Goal: Information Seeking & Learning: Learn about a topic

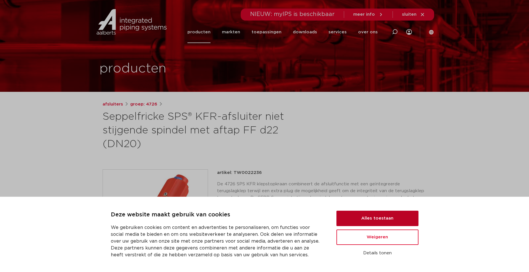
click at [352, 219] on button "Alles toestaan" at bounding box center [377, 218] width 82 height 15
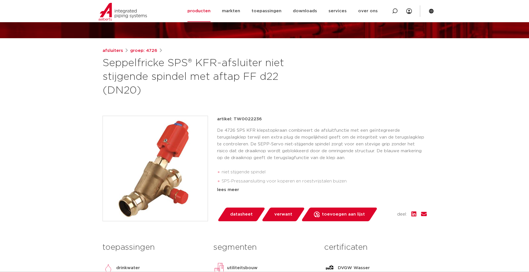
scroll to position [57, 0]
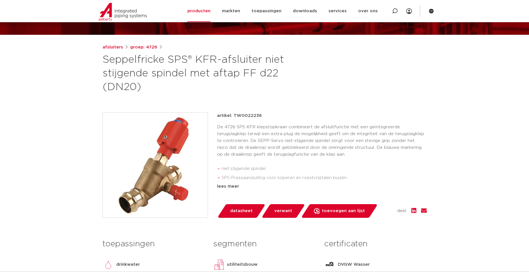
drag, startPoint x: 423, startPoint y: 139, endPoint x: 285, endPoint y: 150, distance: 137.7
click at [285, 150] on p "De 4726 SPS KFR klepstopkraan combineert de afsluitfunctie met een geïntegreerd…" at bounding box center [322, 141] width 210 height 34
drag, startPoint x: 294, startPoint y: 144, endPoint x: 307, endPoint y: 141, distance: 12.8
click at [307, 141] on p "De 4726 SPS KFR klepstopkraan combineert de afsluitfunctie met een geïntegreerd…" at bounding box center [322, 141] width 210 height 34
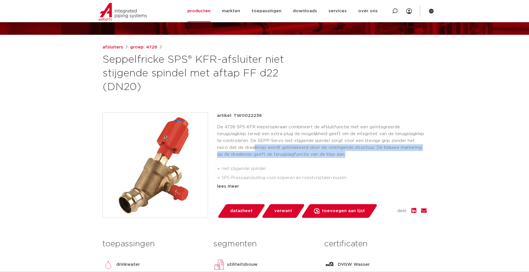
drag, startPoint x: 226, startPoint y: 147, endPoint x: 378, endPoint y: 154, distance: 152.3
click at [378, 154] on p "De 4726 SPS KFR klepstopkraan combineert de afsluitfunctie met een geïntegreerd…" at bounding box center [322, 141] width 210 height 34
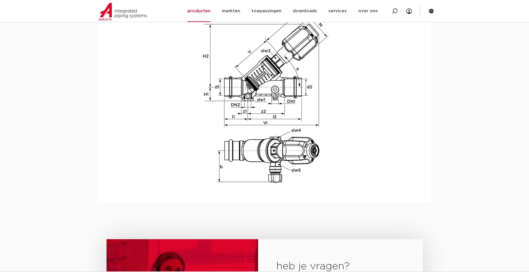
scroll to position [684, 0]
drag, startPoint x: 254, startPoint y: 123, endPoint x: 180, endPoint y: 110, distance: 75.2
click at [180, 110] on img at bounding box center [264, 97] width 182 height 182
